Goal: Information Seeking & Learning: Learn about a topic

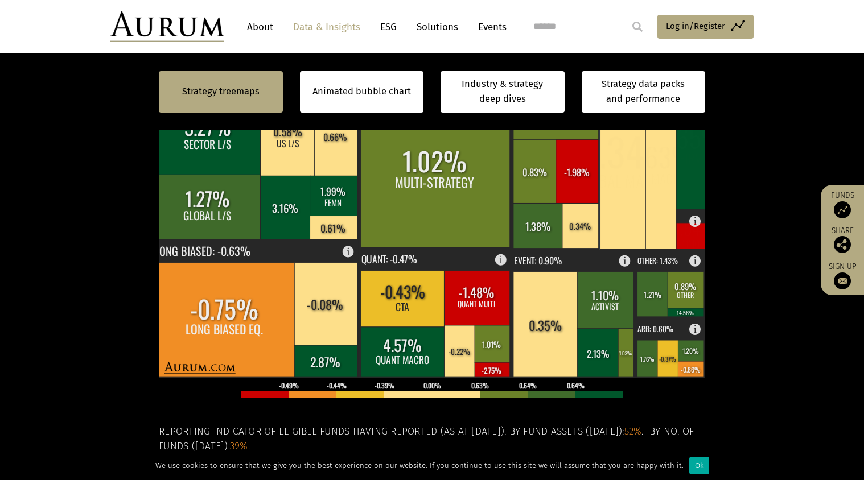
scroll to position [368, 0]
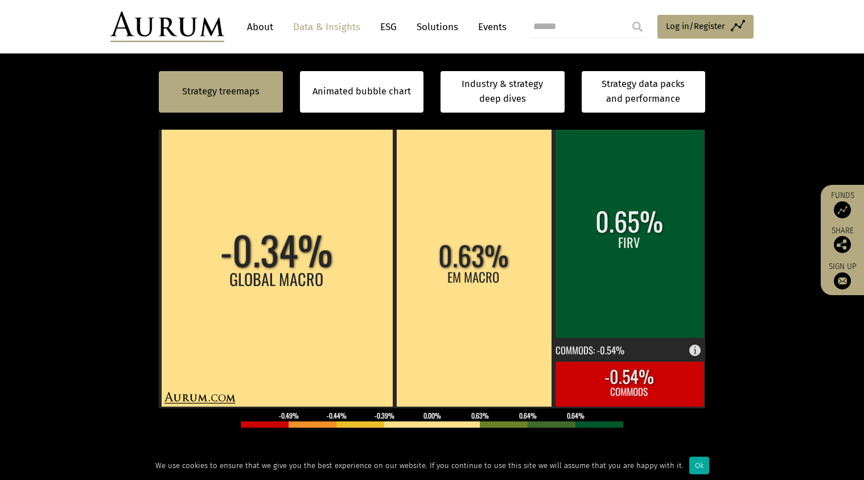
click at [98, 205] on section "Strategy treemaps Animated bubble chart Industry & strategy deep dives Strategy…" at bounding box center [432, 288] width 864 height 711
click at [107, 176] on section "Strategy treemaps Animated bubble chart Industry & strategy deep dives Strategy…" at bounding box center [432, 288] width 864 height 711
click at [75, 196] on section "Strategy treemaps Animated bubble chart Industry & strategy deep dives Strategy…" at bounding box center [432, 288] width 864 height 711
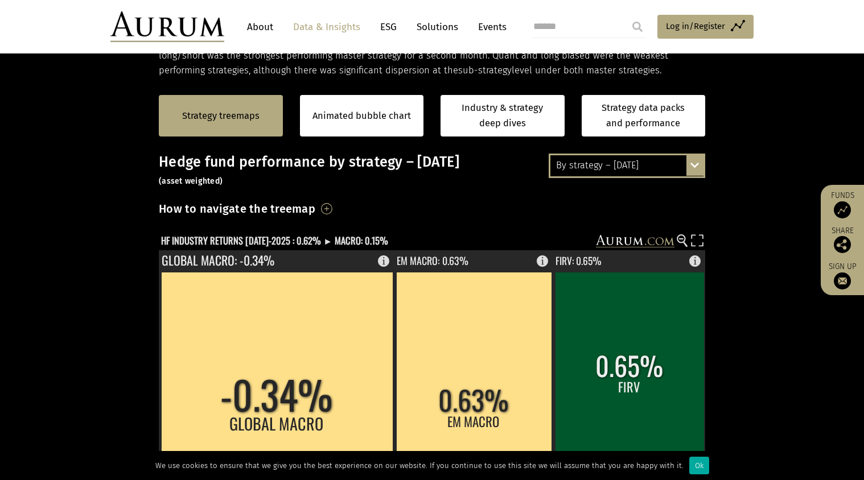
scroll to position [223, 0]
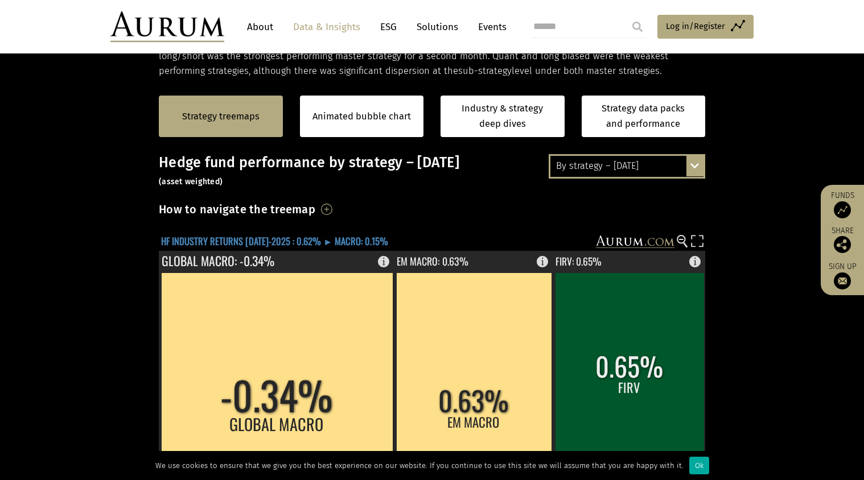
click at [301, 241] on text "HF INDUSTRY RETURNS [DATE]-2025 : 0.62% ► MACRO: 0.15%" at bounding box center [274, 241] width 227 height 14
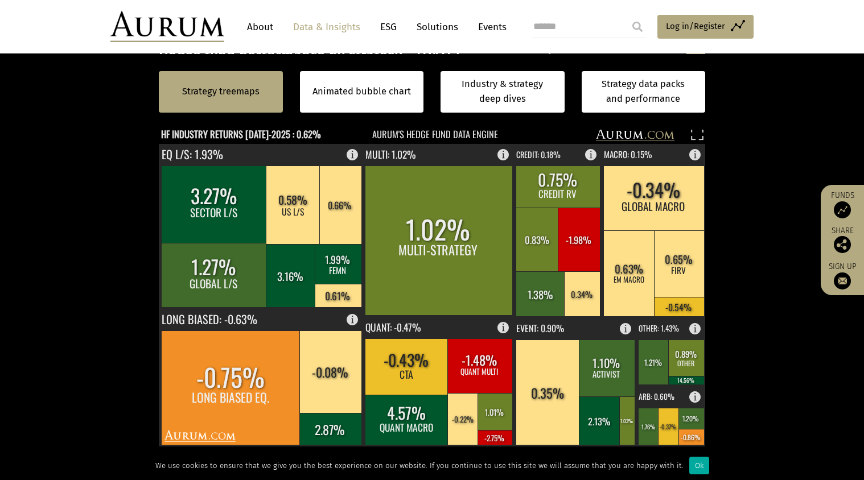
scroll to position [329, 0]
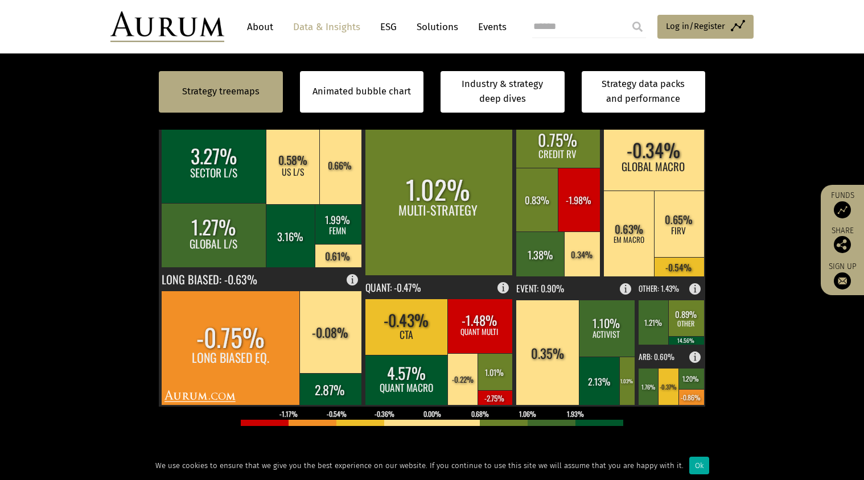
scroll to position [369, 0]
